Goal: Obtain resource: Obtain resource

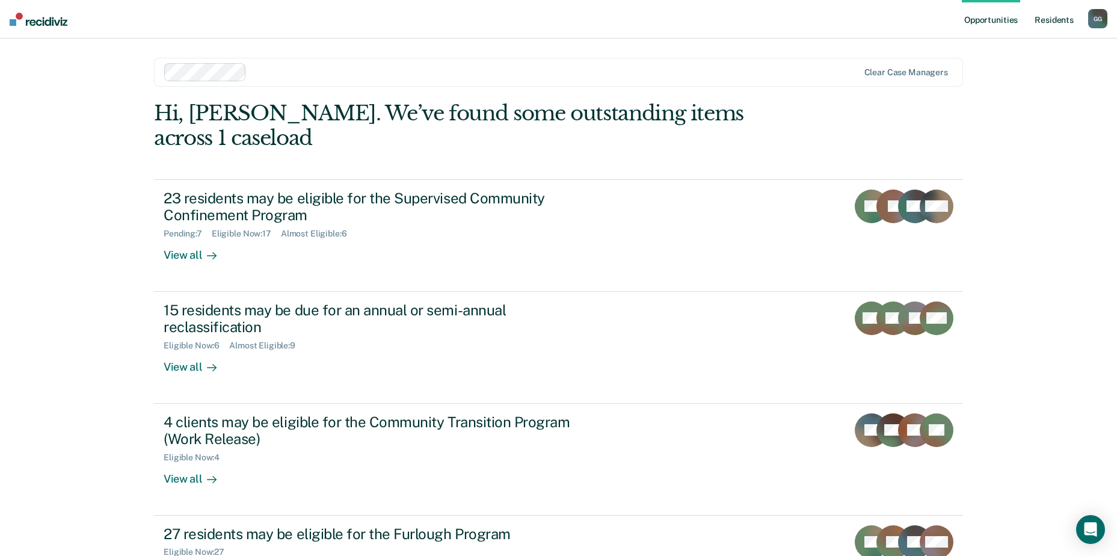
click at [1051, 17] on link "Resident s" at bounding box center [1054, 19] width 44 height 38
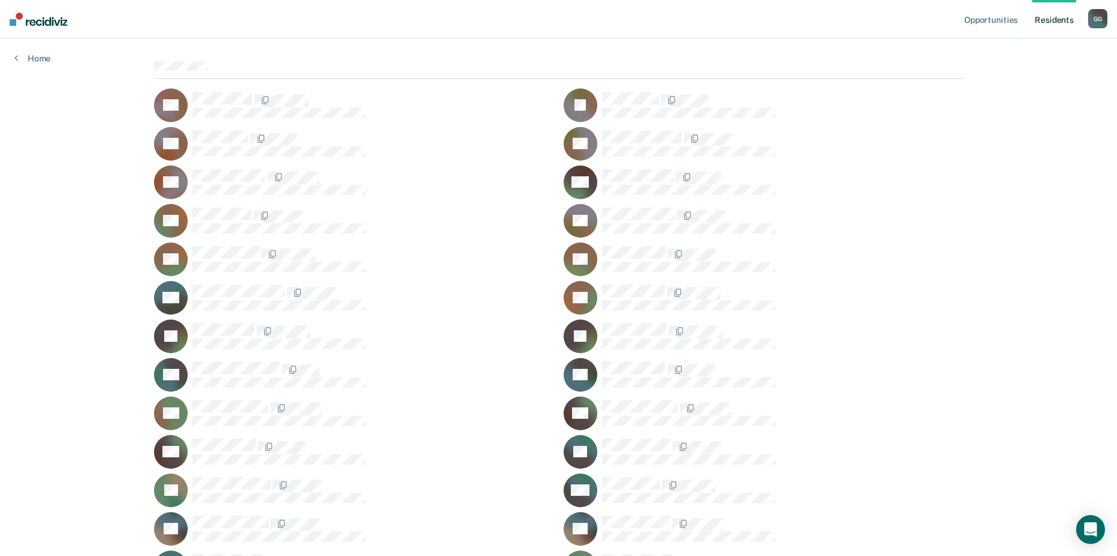
scroll to position [153, 0]
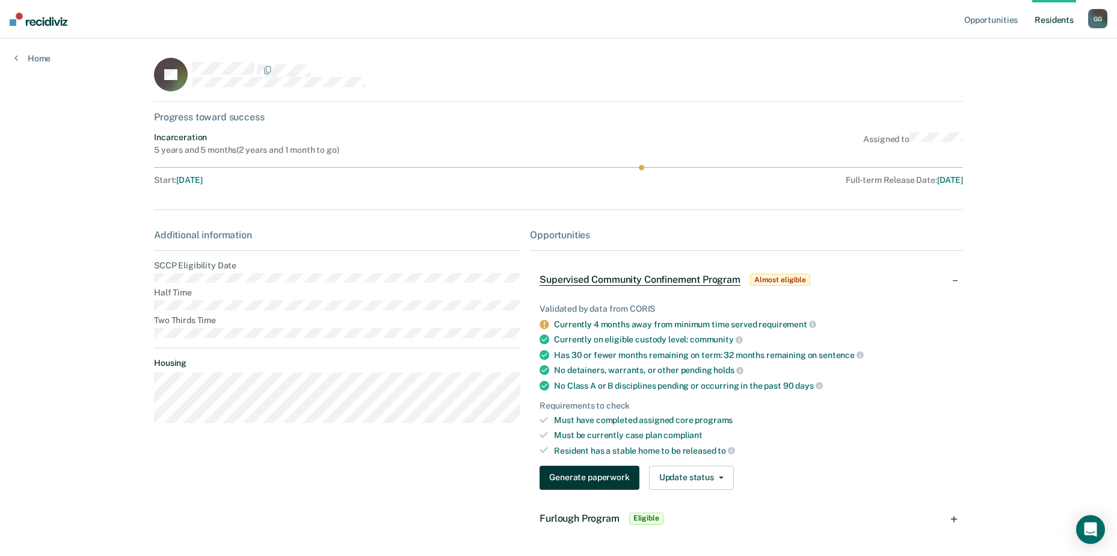
click at [590, 479] on button "Generate paperwork" at bounding box center [588, 477] width 99 height 24
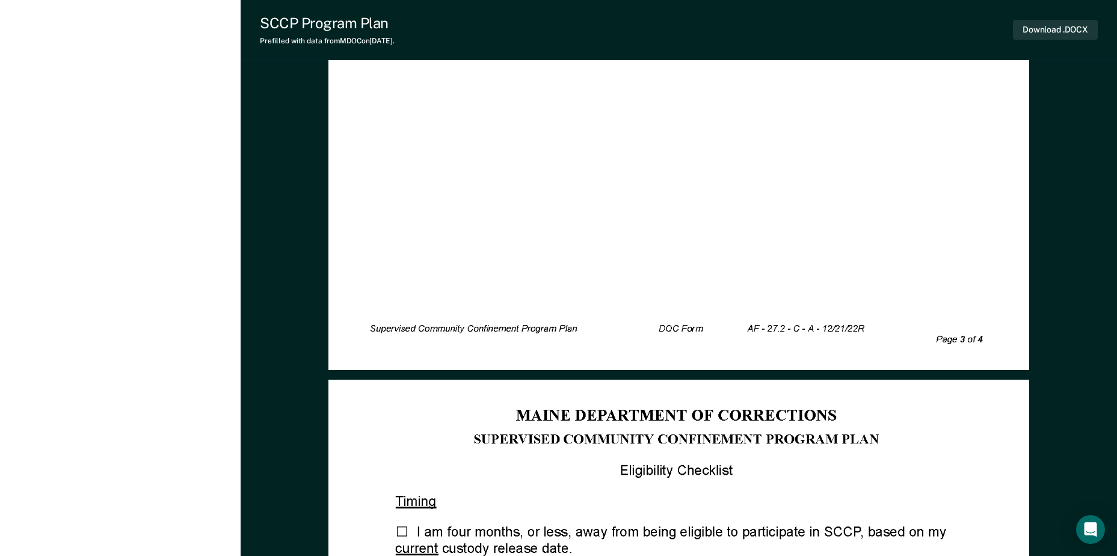
scroll to position [2465, 0]
click at [1063, 31] on button "Download .DOCX" at bounding box center [1055, 30] width 85 height 20
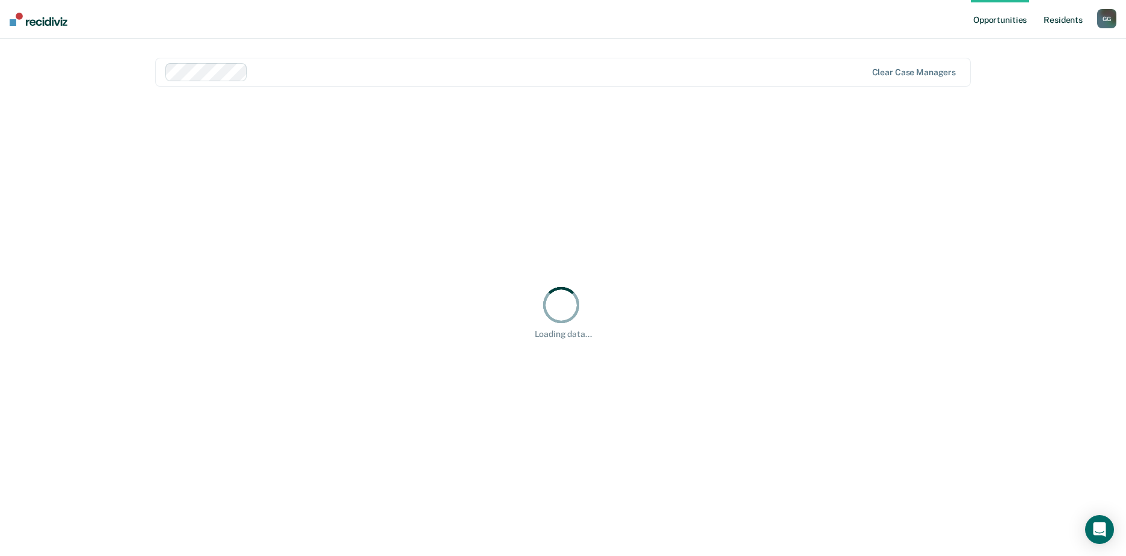
click at [1062, 15] on link "Resident s" at bounding box center [1063, 19] width 44 height 38
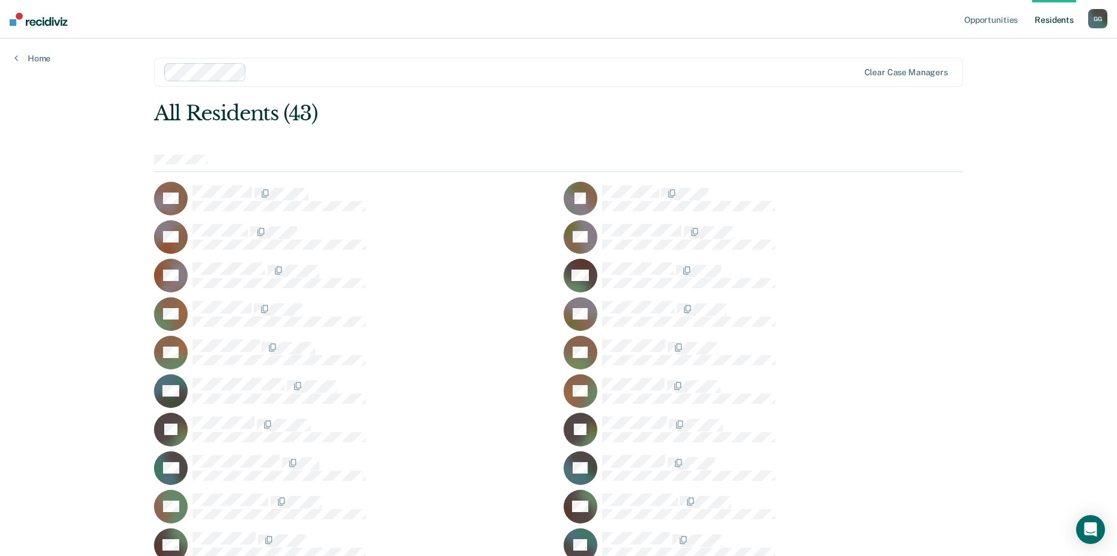
click at [1064, 16] on link "Resident s" at bounding box center [1054, 19] width 44 height 38
